Goal: Transaction & Acquisition: Purchase product/service

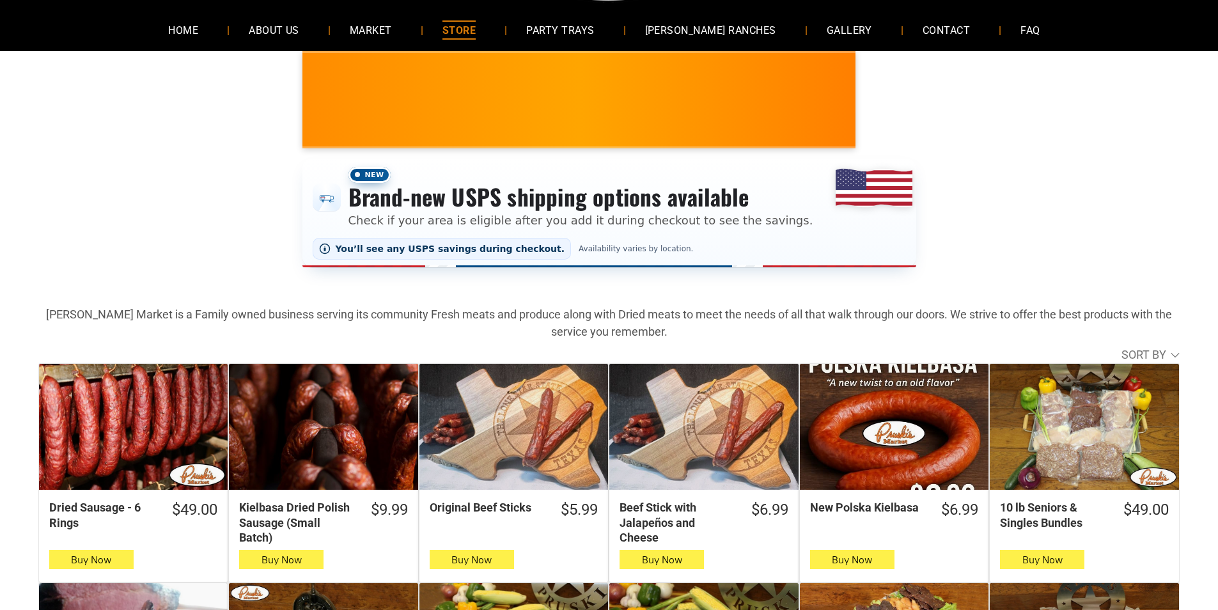
scroll to position [128, 0]
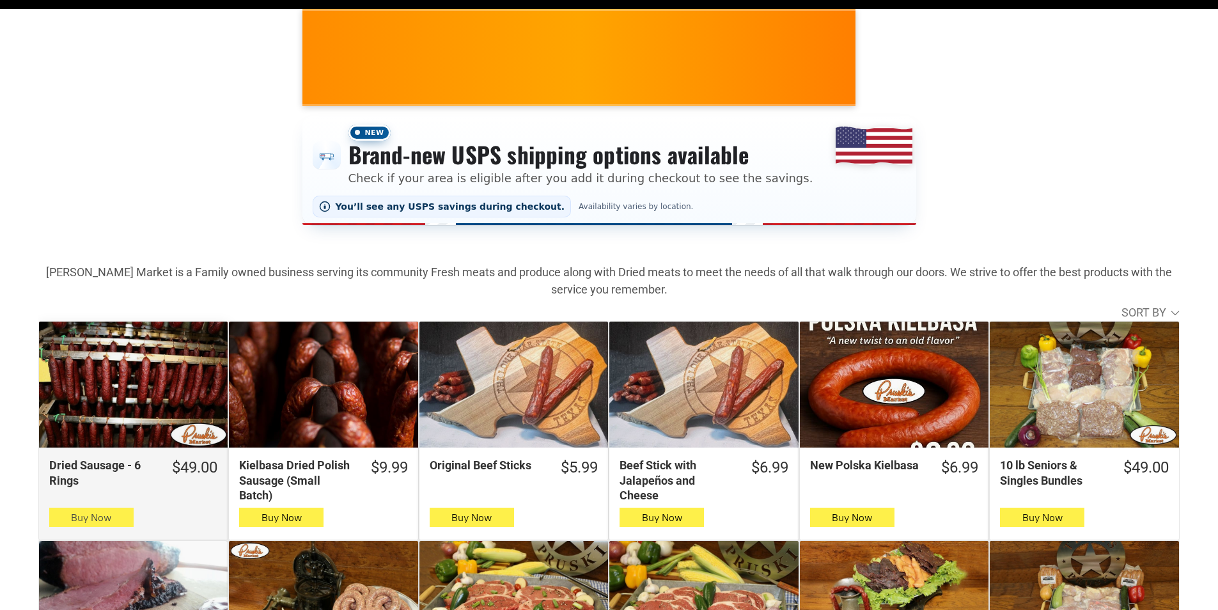
click at [112, 514] on button "Buy Now" at bounding box center [91, 516] width 84 height 19
click at [63, 523] on button "Buy Now" at bounding box center [91, 516] width 84 height 19
click at [111, 516] on span "Buy Now" at bounding box center [91, 517] width 40 height 12
